Goal: Find specific page/section: Find specific page/section

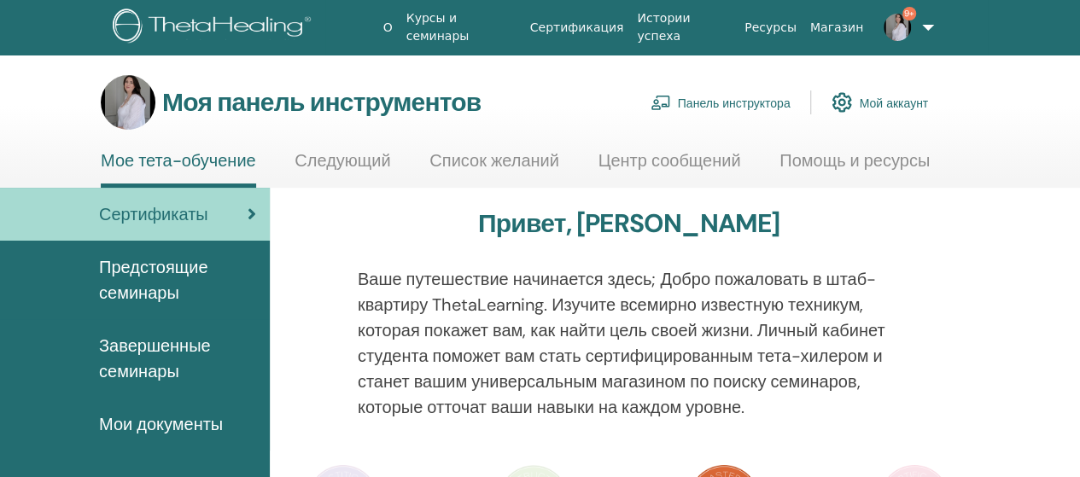
click at [766, 112] on link "Панель инструктора" at bounding box center [721, 103] width 140 height 38
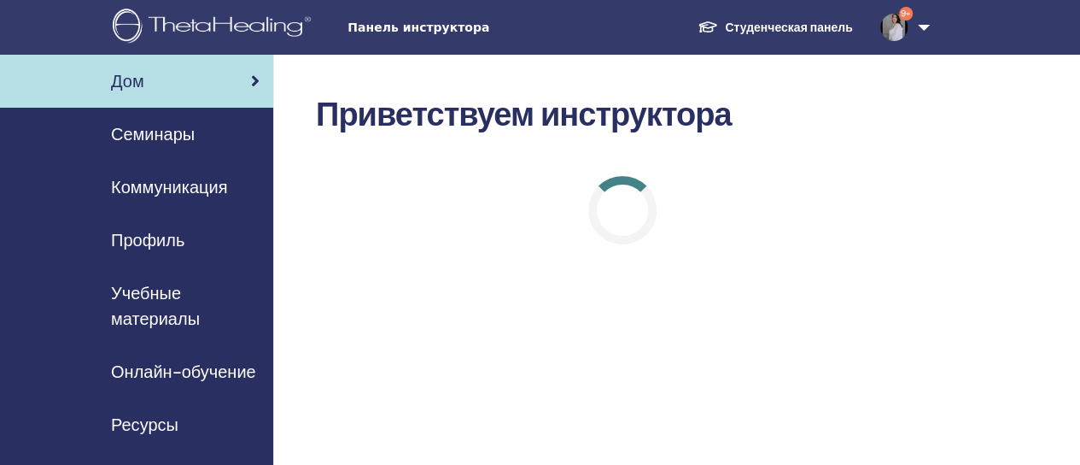
click at [147, 284] on font "Учебные материалы" at bounding box center [155, 306] width 89 height 48
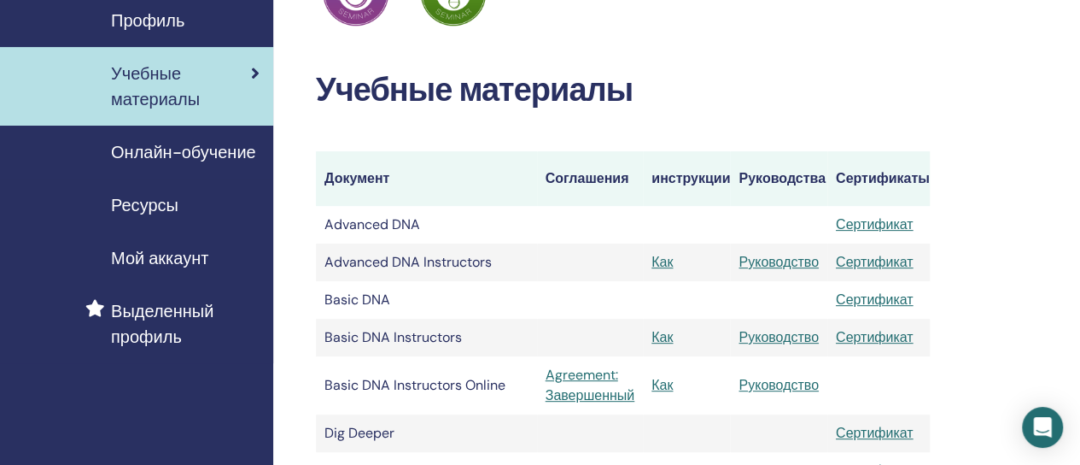
scroll to position [342, 0]
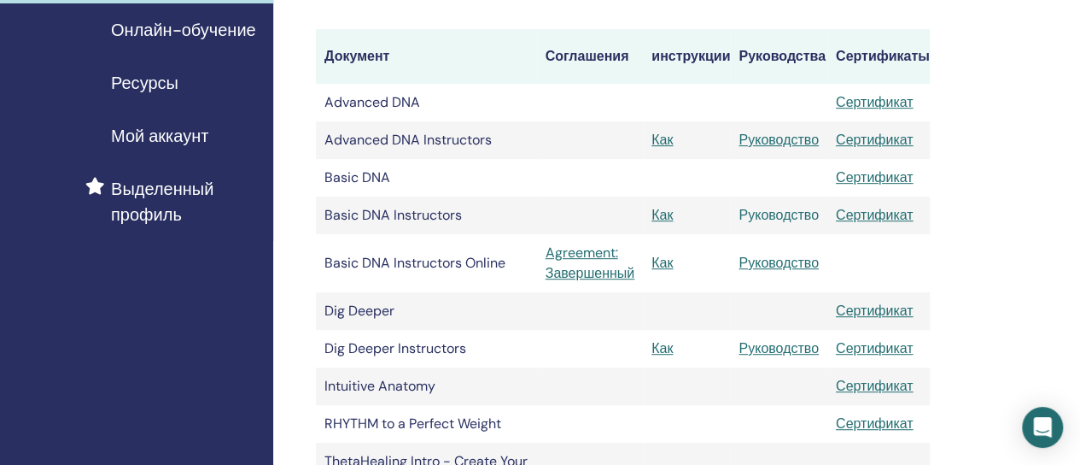
click at [763, 213] on link "Руководство" at bounding box center [779, 215] width 80 height 18
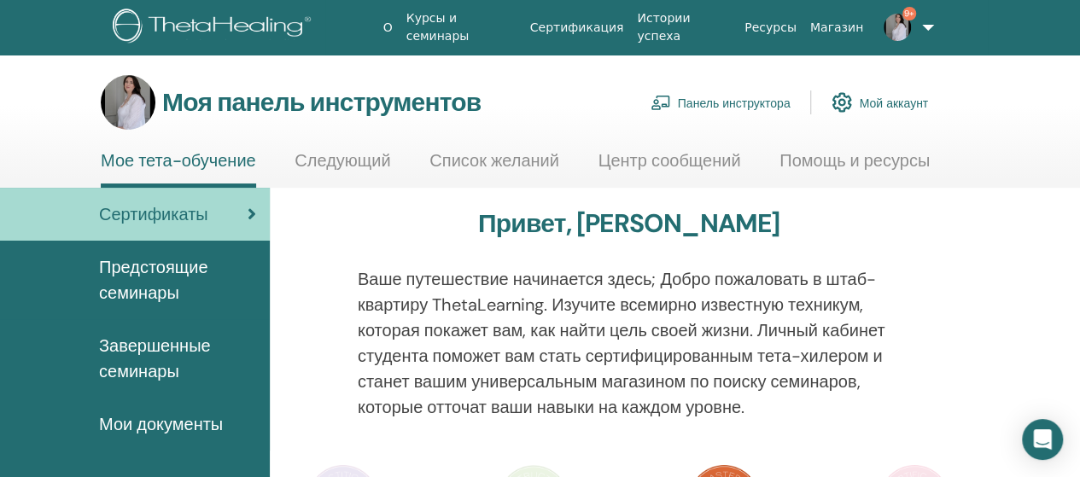
click at [198, 266] on font "Предстоящие семинары" at bounding box center [153, 280] width 109 height 48
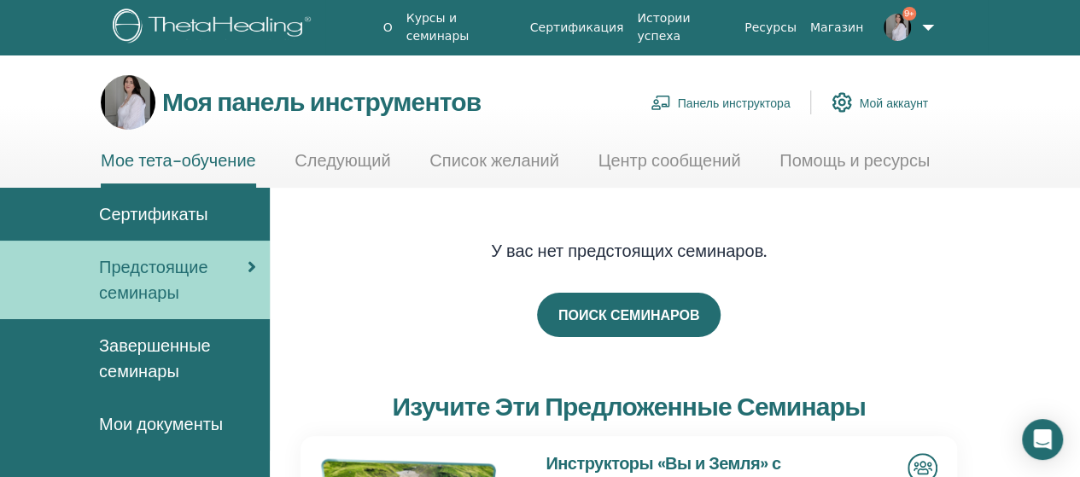
click at [185, 344] on font "Завершенные семинары" at bounding box center [155, 359] width 112 height 48
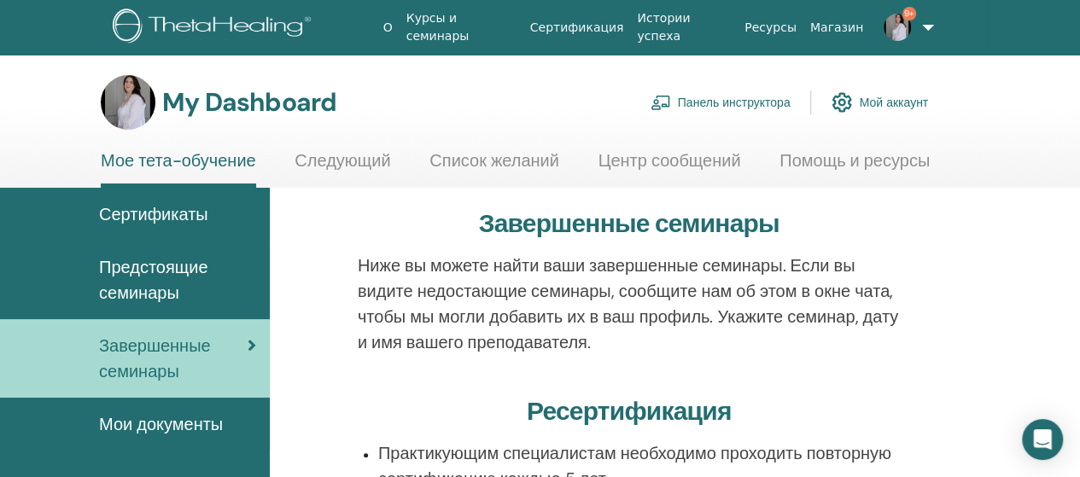
click at [837, 22] on link "Магазин" at bounding box center [837, 28] width 67 height 32
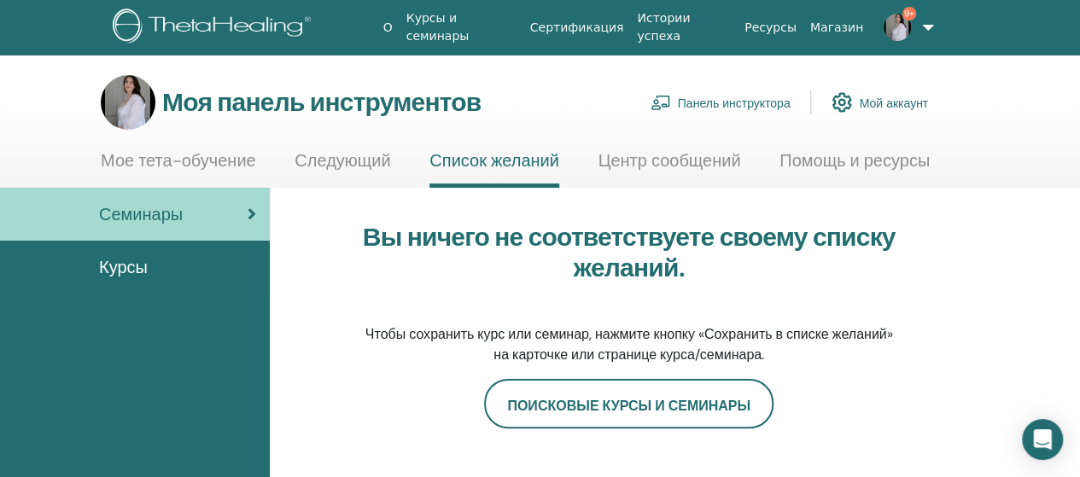
click at [676, 161] on font "Центр сообщений" at bounding box center [669, 160] width 143 height 22
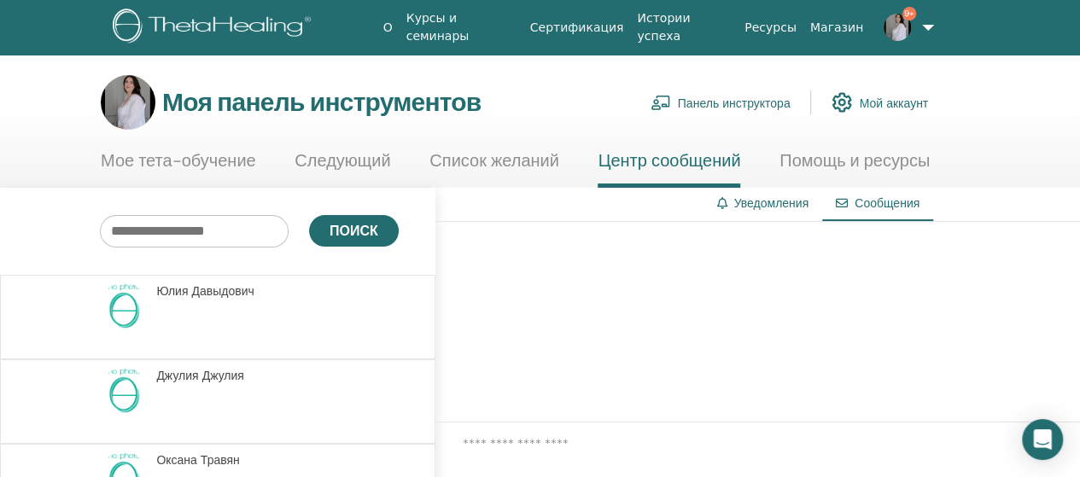
click at [857, 161] on font "Помощь и ресурсы" at bounding box center [855, 160] width 150 height 22
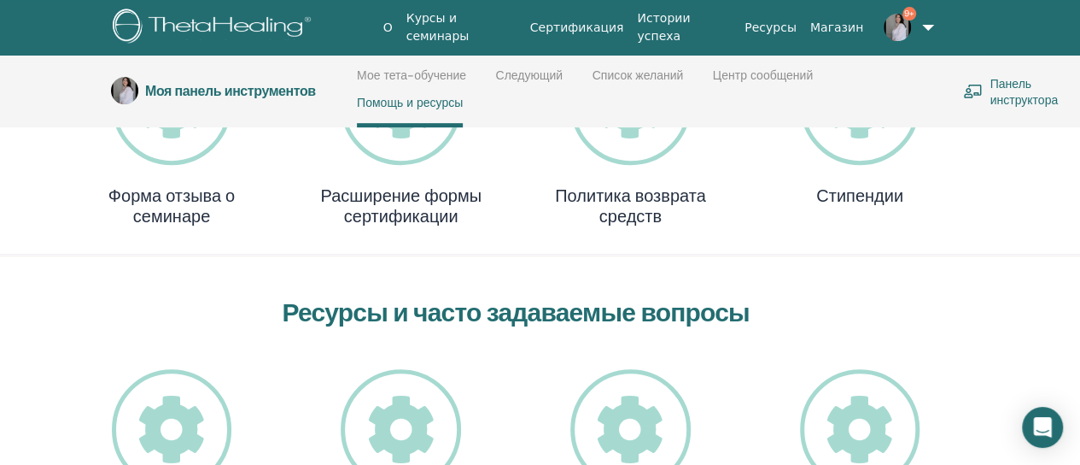
scroll to position [243, 0]
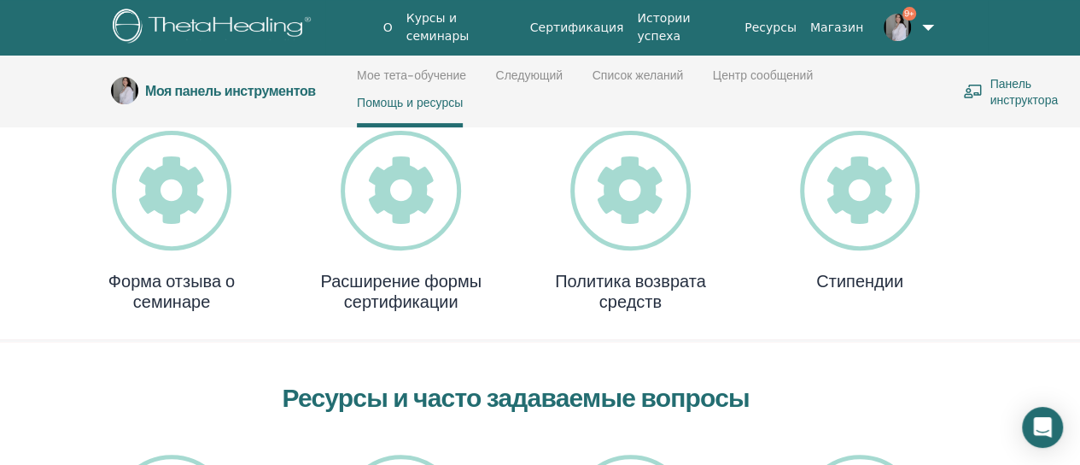
click at [883, 199] on icon at bounding box center [860, 191] width 120 height 120
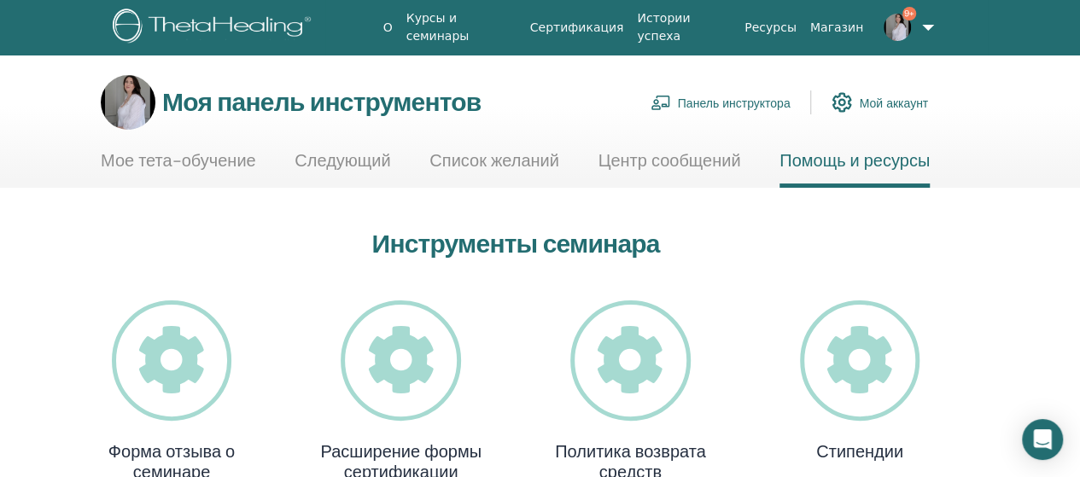
click at [751, 91] on link "Панель инструктора" at bounding box center [721, 103] width 140 height 38
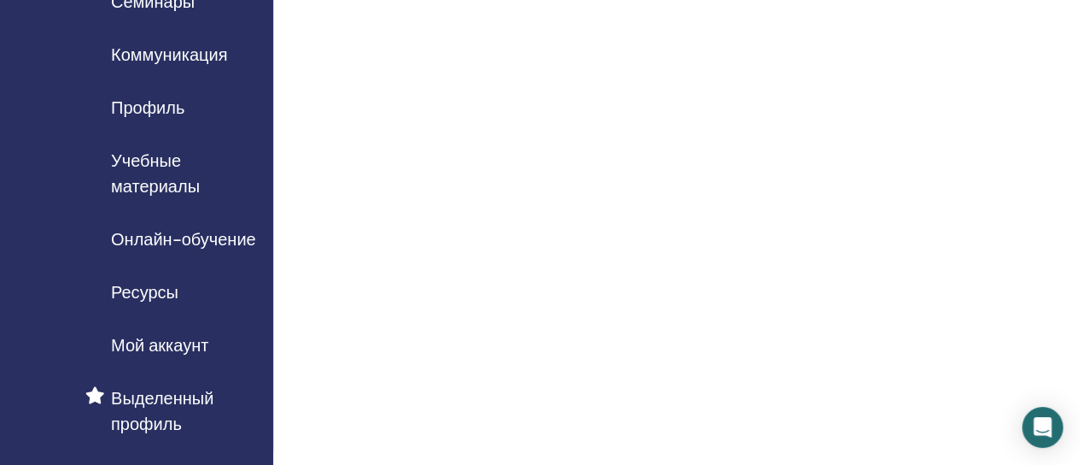
scroll to position [171, 0]
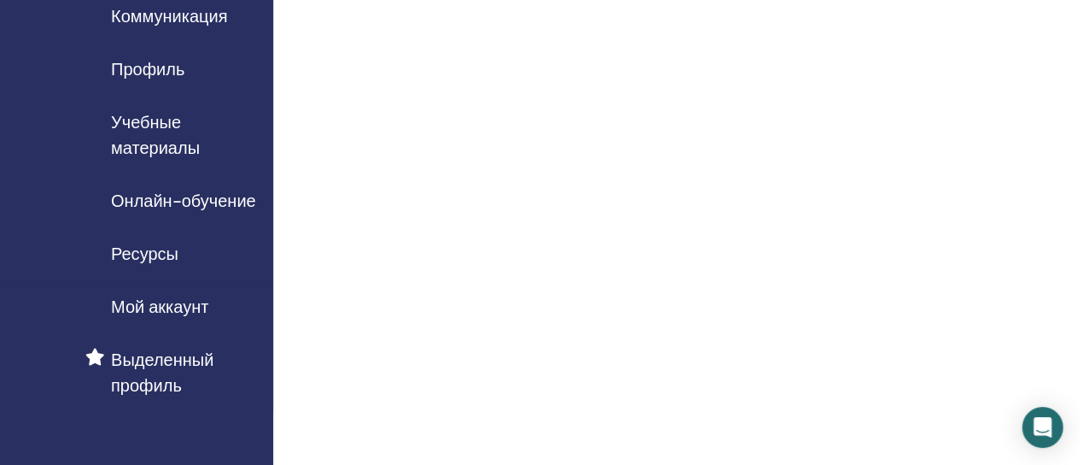
click at [160, 253] on font "Ресурсы" at bounding box center [144, 254] width 67 height 22
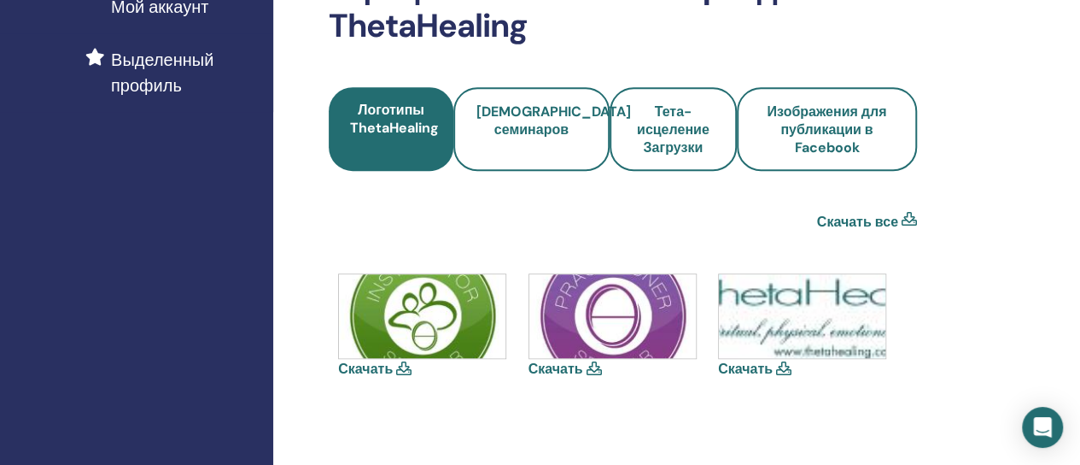
scroll to position [427, 0]
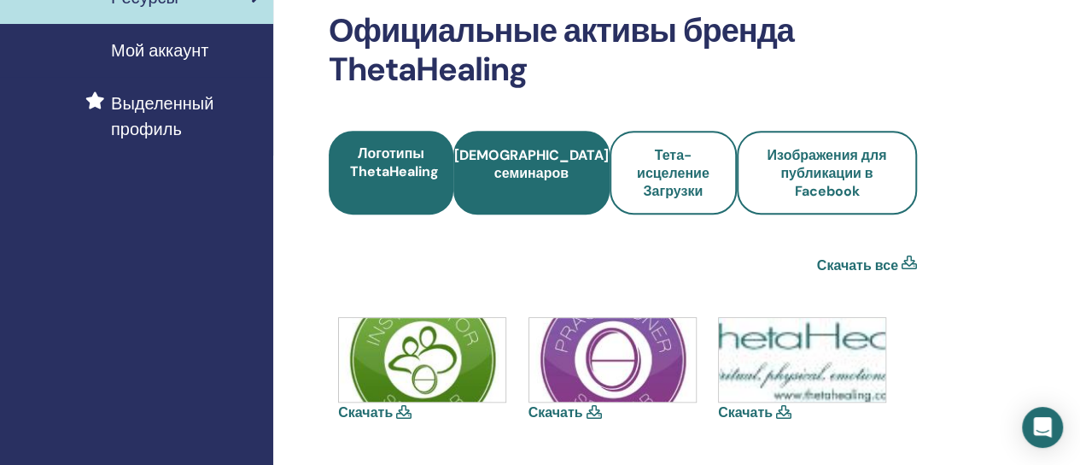
click at [541, 180] on font "[DEMOGRAPHIC_DATA] семинаров" at bounding box center [531, 164] width 155 height 36
